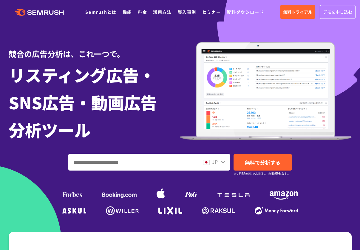
click at [146, 111] on h1 "リスティング広告・ SNS広告・動画広告 分析ツール" at bounding box center [95, 102] width 172 height 82
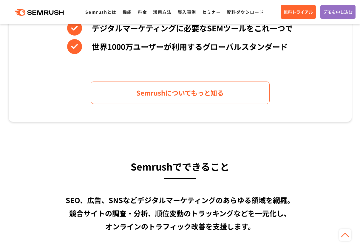
scroll to position [119, 0]
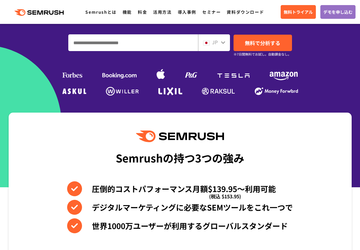
click at [82, 46] on input "ドメイン、キーワードまたはURLを入力してください" at bounding box center [133, 43] width 129 height 16
type input "********"
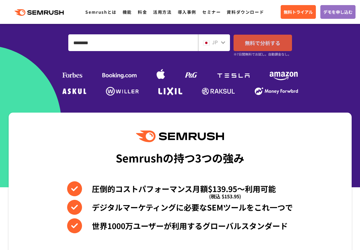
click at [259, 46] on span "無料で分析する" at bounding box center [263, 42] width 36 height 7
drag, startPoint x: 270, startPoint y: 25, endPoint x: 260, endPoint y: 26, distance: 10.2
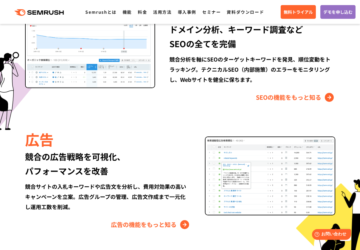
scroll to position [597, 0]
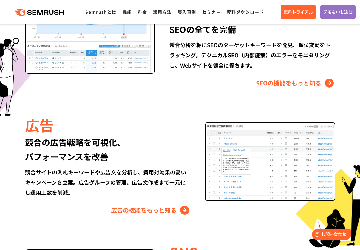
drag, startPoint x: 88, startPoint y: 209, endPoint x: 89, endPoint y: 204, distance: 4.8
click at [89, 207] on div "広告の機能をもっと知る" at bounding box center [108, 210] width 166 height 10
click at [175, 97] on div "Semrushでできること SEO、広告、SNSなどデジタルマーケティングのあらゆる領域を網羅。 競合サイトの調査・分析、順位変動のトラッキングなどを一元化し…" at bounding box center [180, 152] width 355 height 533
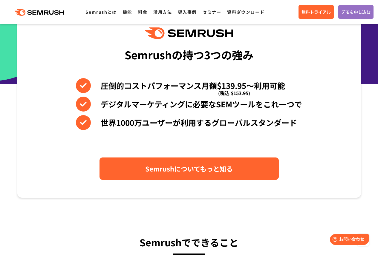
scroll to position [358, 0]
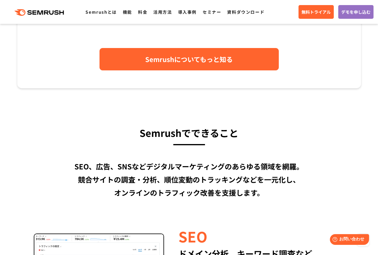
click at [223, 56] on span "Semrushについてもっと知る" at bounding box center [189, 59] width 88 height 10
